Goal: Task Accomplishment & Management: Use online tool/utility

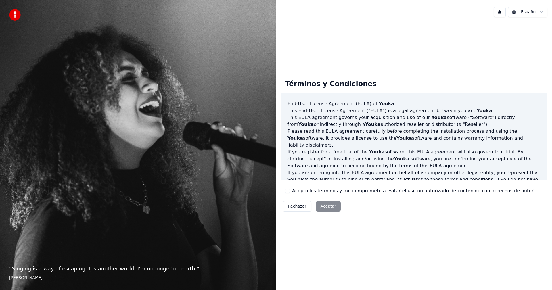
click at [287, 191] on button "Acepto los términos y me comprometo a evitar el uso no autorizado de contenido …" at bounding box center [287, 191] width 5 height 5
click at [328, 205] on button "Aceptar" at bounding box center [328, 206] width 25 height 10
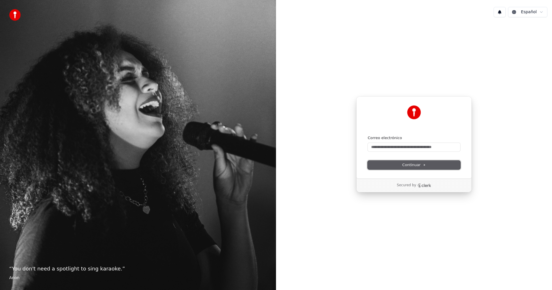
click at [424, 165] on icon at bounding box center [424, 164] width 1 height 1
click at [415, 146] on input "Correo electrónico" at bounding box center [414, 147] width 93 height 9
click at [414, 163] on span "Continuar" at bounding box center [414, 164] width 24 height 5
type input "**********"
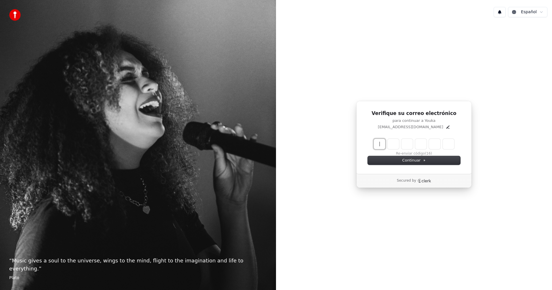
click at [382, 143] on input "Enter verification code" at bounding box center [420, 144] width 92 height 10
type input "******"
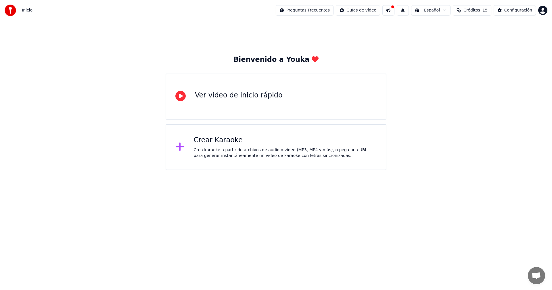
click at [217, 97] on div "Ver video de inicio rápido" at bounding box center [239, 95] width 88 height 9
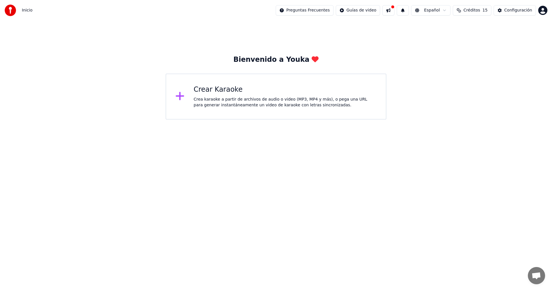
click at [254, 57] on div "Bienvenido a Youka" at bounding box center [275, 59] width 85 height 9
click at [28, 12] on span "Inicio" at bounding box center [27, 10] width 11 height 6
click at [26, 11] on span "Inicio" at bounding box center [27, 10] width 11 height 6
click at [12, 9] on img at bounding box center [10, 10] width 11 height 11
click at [28, 11] on span "Inicio" at bounding box center [27, 10] width 11 height 6
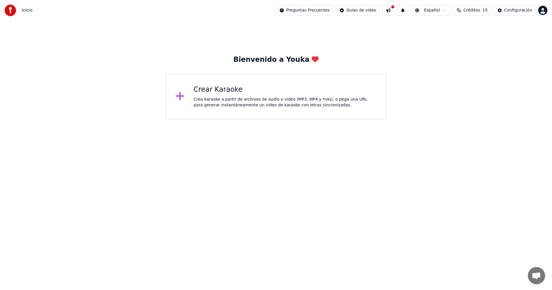
click at [28, 11] on span "Inicio" at bounding box center [27, 10] width 11 height 6
click at [16, 10] on img at bounding box center [10, 10] width 11 height 11
drag, startPoint x: 8, startPoint y: 0, endPoint x: 109, endPoint y: 20, distance: 103.5
click at [109, 20] on div "Inicio Preguntas Frecuentes Guías de video Español Créditos 15 Configuración" at bounding box center [276, 10] width 552 height 21
click at [344, 99] on div "Crea karaoke a partir de archivos de audio o video (MP3, MP4 y más), o pega una…" at bounding box center [285, 102] width 183 height 11
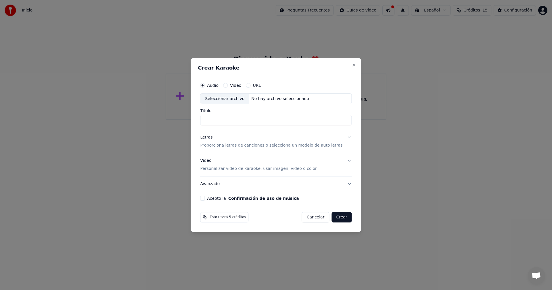
click at [308, 216] on button "Cancelar" at bounding box center [316, 217] width 28 height 10
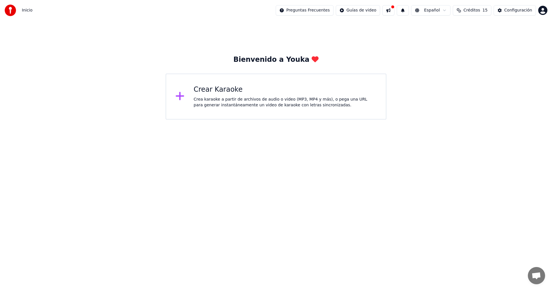
click at [406, 57] on div "Bienvenido a Youka Crear Karaoke Crea karaoke a partir de archivos de audio o v…" at bounding box center [276, 70] width 552 height 99
click at [335, 100] on div "Crea karaoke a partir de archivos de audio o video (MP3, MP4 y más), o pega una…" at bounding box center [285, 102] width 183 height 11
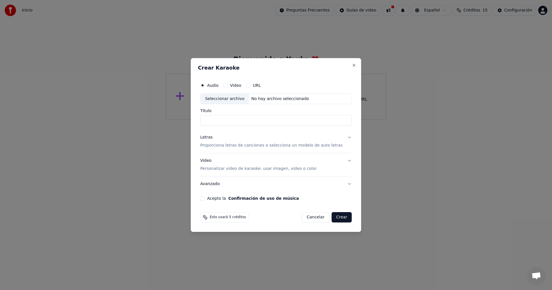
click at [260, 85] on label "URL" at bounding box center [257, 85] width 8 height 4
click at [250, 85] on button "URL" at bounding box center [248, 85] width 5 height 5
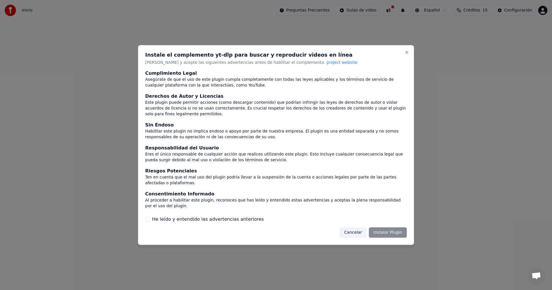
click at [392, 227] on div "Cancelar Instalar Plugin" at bounding box center [372, 232] width 67 height 10
click at [145, 217] on button "He leído y entendido las advertencias anteriores" at bounding box center [147, 219] width 5 height 5
click at [389, 227] on button "Instalar Plugin" at bounding box center [388, 232] width 38 height 10
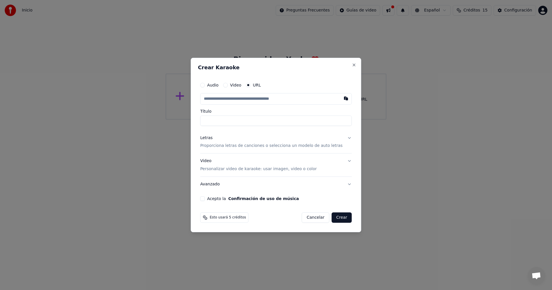
click at [308, 218] on button "Cancelar" at bounding box center [316, 217] width 28 height 10
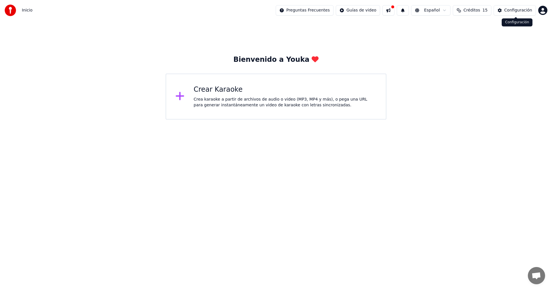
click at [522, 8] on div "Configuración" at bounding box center [518, 10] width 28 height 6
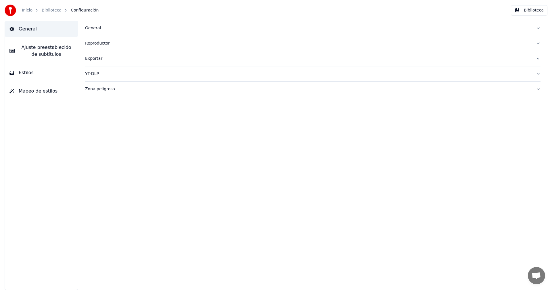
click at [55, 50] on span "Ajuste preestablecido de subtítulos" at bounding box center [46, 51] width 54 height 14
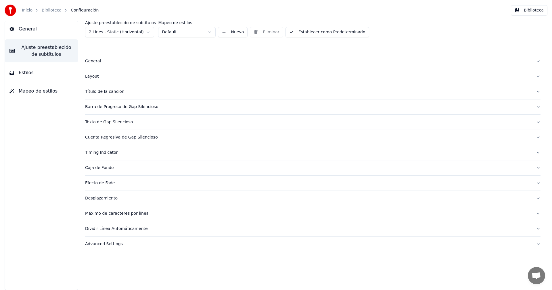
click at [43, 45] on span "Ajuste preestablecido de subtítulos" at bounding box center [46, 51] width 54 height 14
click at [29, 30] on span "General" at bounding box center [28, 29] width 18 height 7
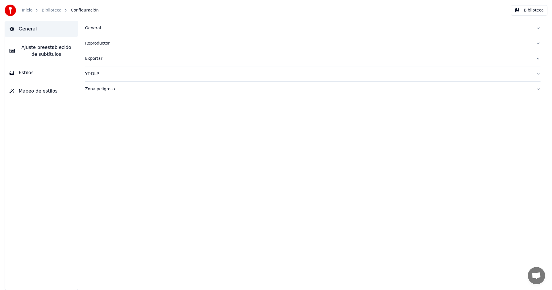
click at [96, 26] on div "General" at bounding box center [308, 28] width 446 height 6
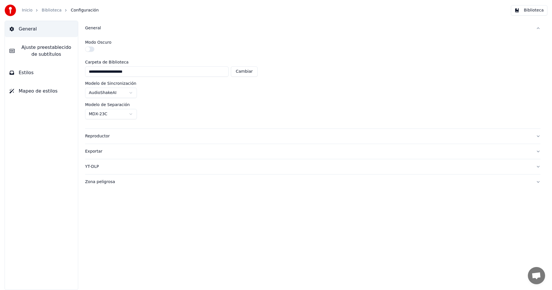
click at [26, 11] on link "Inicio" at bounding box center [27, 10] width 11 height 6
